Goal: Task Accomplishment & Management: Complete application form

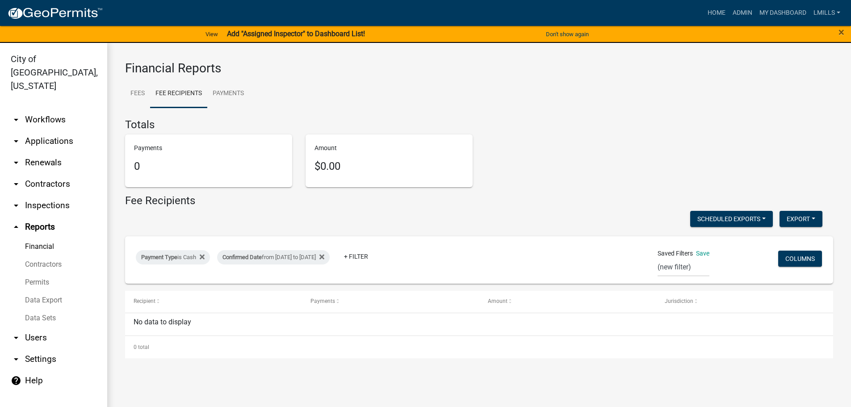
select select "0: null"
click at [53, 130] on link "arrow_drop_down Applications" at bounding box center [53, 140] width 107 height 21
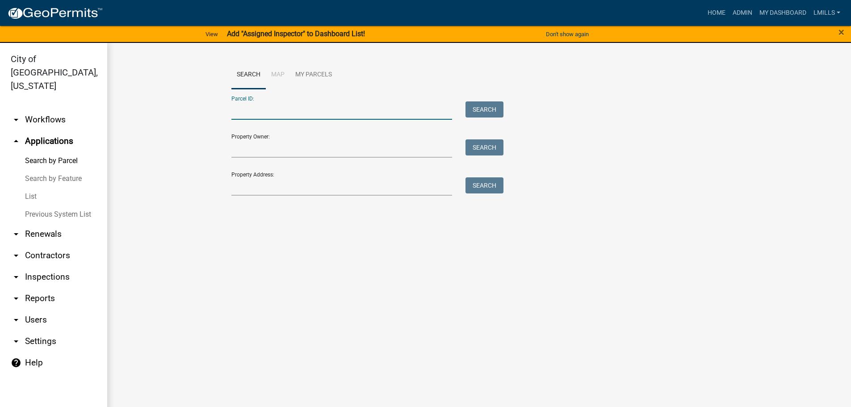
paste input "10-19-00-901-647.000-010"
type input "10-19-00-901-647.000-010"
click at [486, 109] on button "Search" at bounding box center [484, 109] width 38 height 16
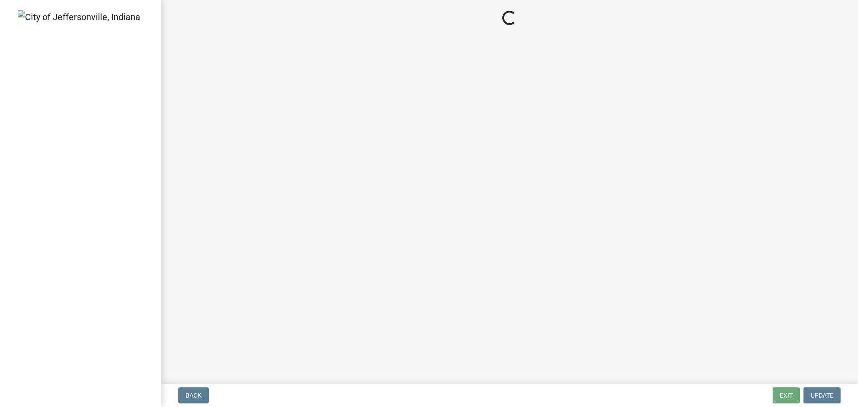
select select "3: 3"
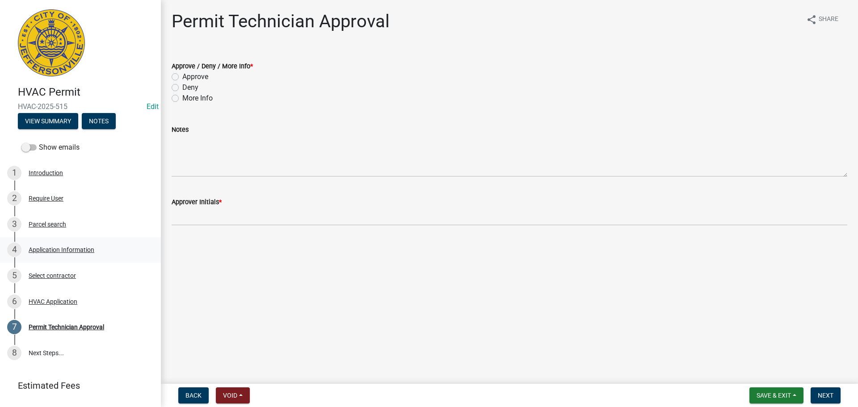
click at [64, 249] on div "Application Information" at bounding box center [62, 250] width 66 height 6
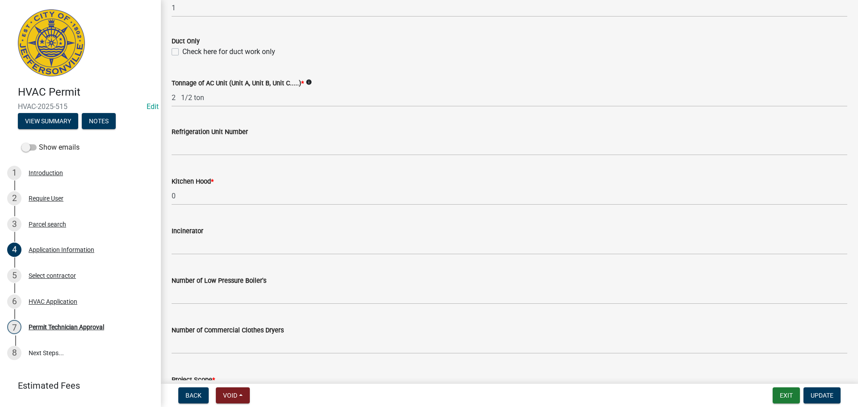
scroll to position [601, 0]
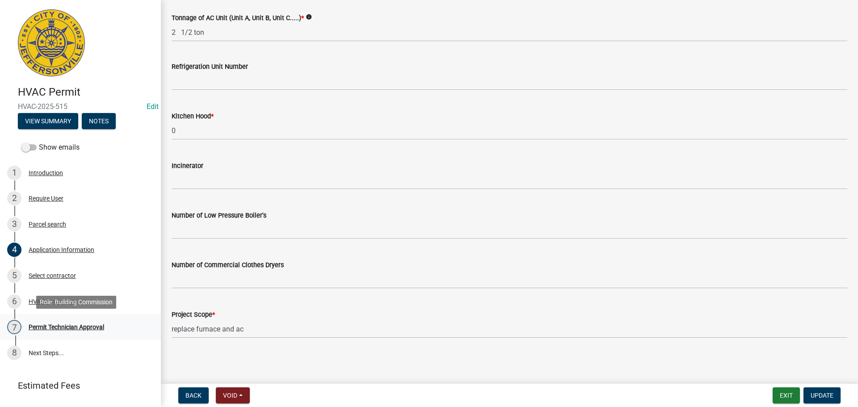
click at [54, 324] on div "Permit Technician Approval" at bounding box center [66, 327] width 75 height 6
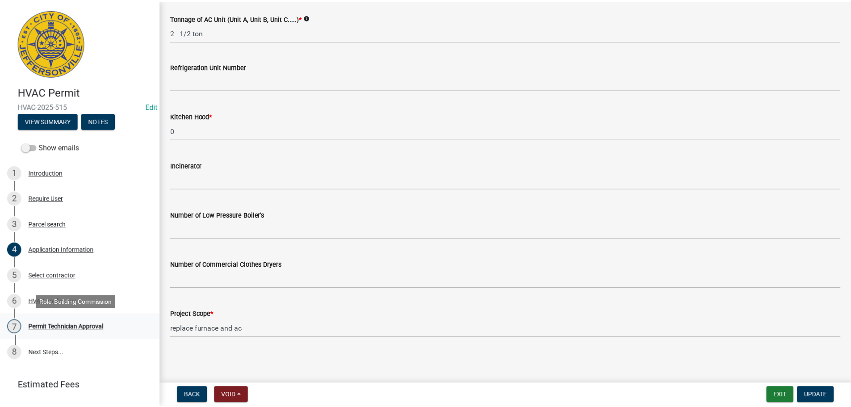
scroll to position [0, 0]
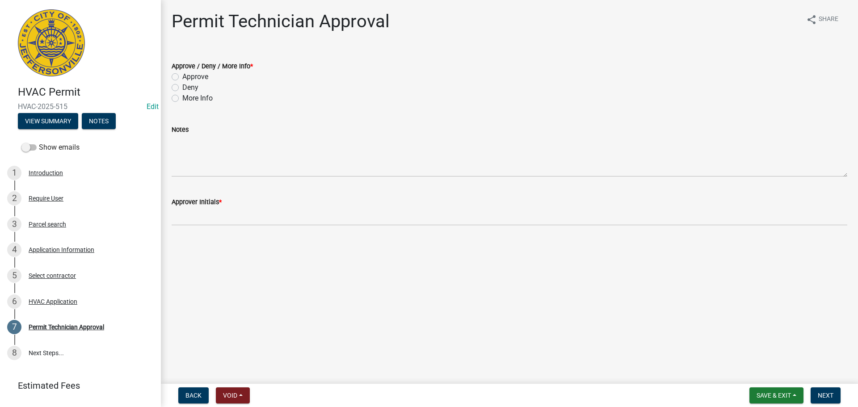
click at [196, 79] on label "Approve" at bounding box center [195, 76] width 26 height 11
click at [188, 77] on input "Approve" at bounding box center [185, 74] width 6 height 6
radio input "true"
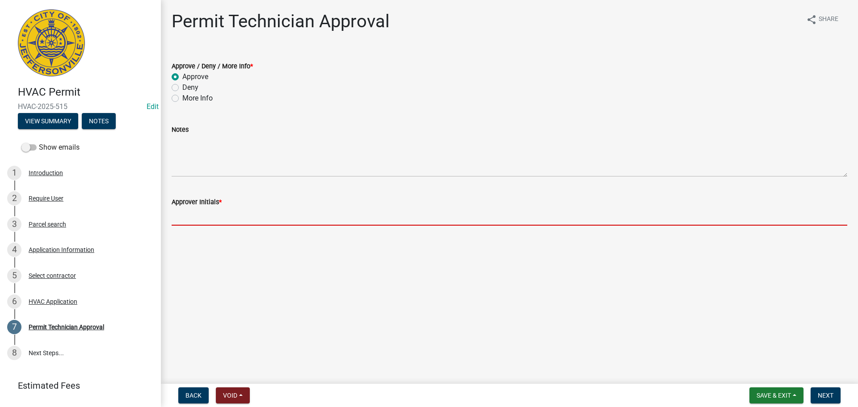
click at [193, 215] on input "Approver Initials *" at bounding box center [509, 216] width 675 height 18
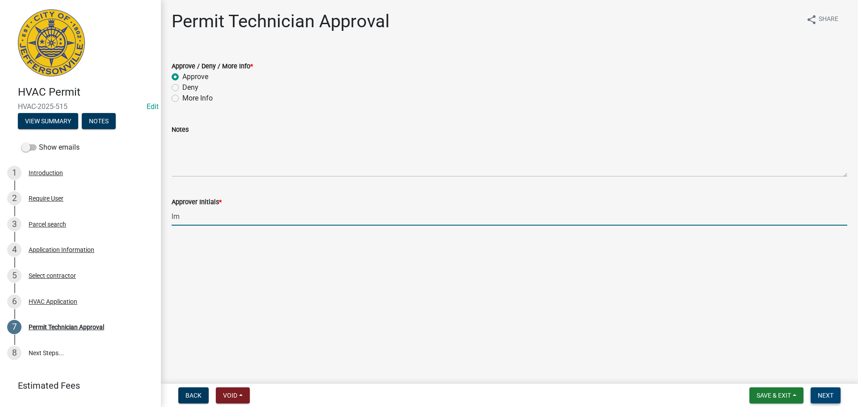
type input "lm"
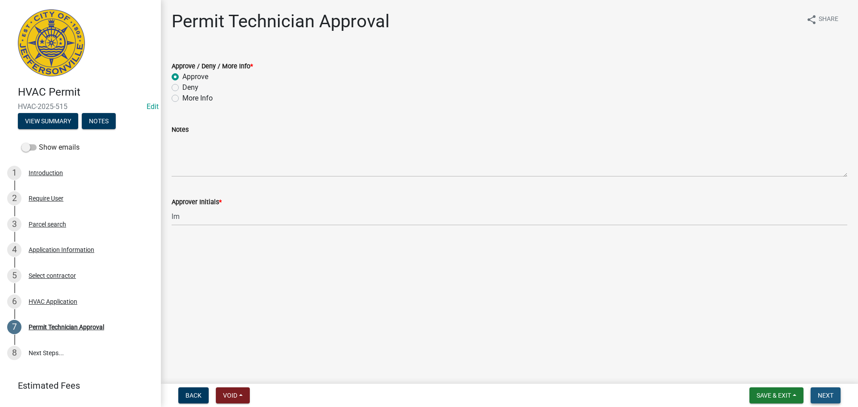
click at [837, 394] on button "Next" at bounding box center [825, 395] width 30 height 16
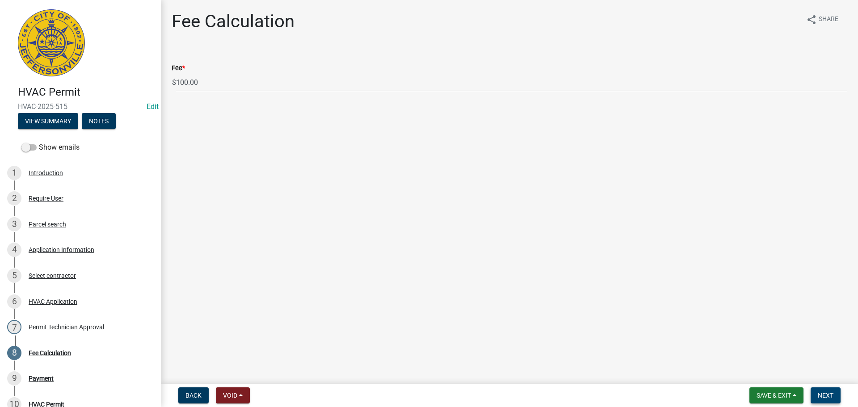
click at [836, 394] on button "Next" at bounding box center [825, 395] width 30 height 16
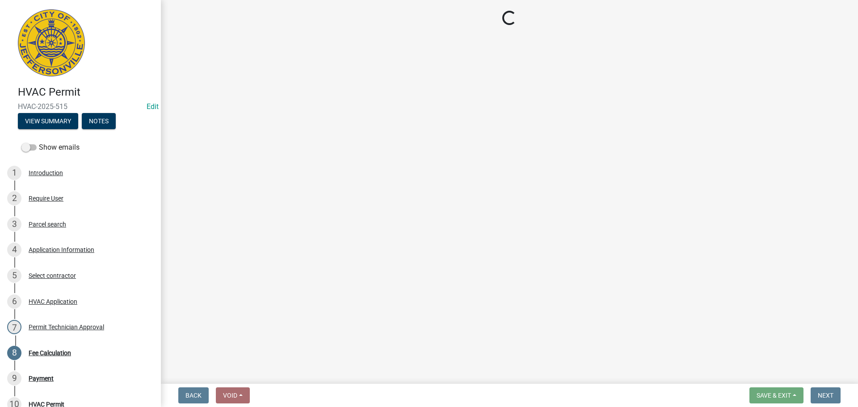
select select "3: 3"
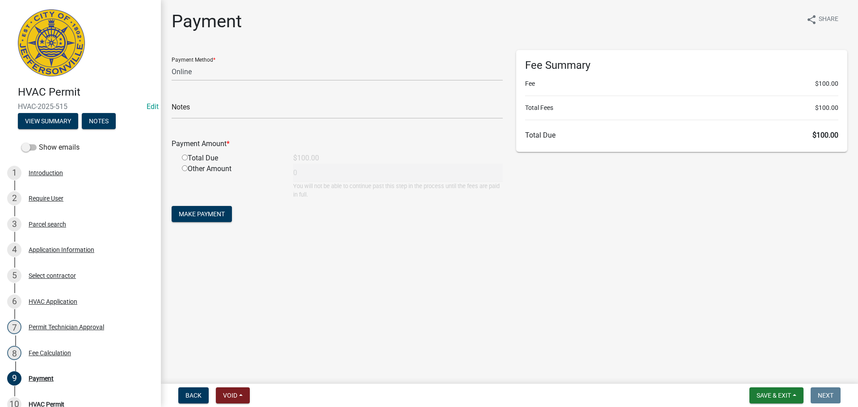
click at [784, 387] on nav "Back Void Withdraw Lock Expire Void Save & Exit Save Save & Exit Next" at bounding box center [509, 395] width 697 height 23
click at [779, 391] on button "Save & Exit" at bounding box center [776, 395] width 54 height 16
click at [786, 374] on button "Save & Exit" at bounding box center [767, 371] width 71 height 21
